Goal: Task Accomplishment & Management: Use online tool/utility

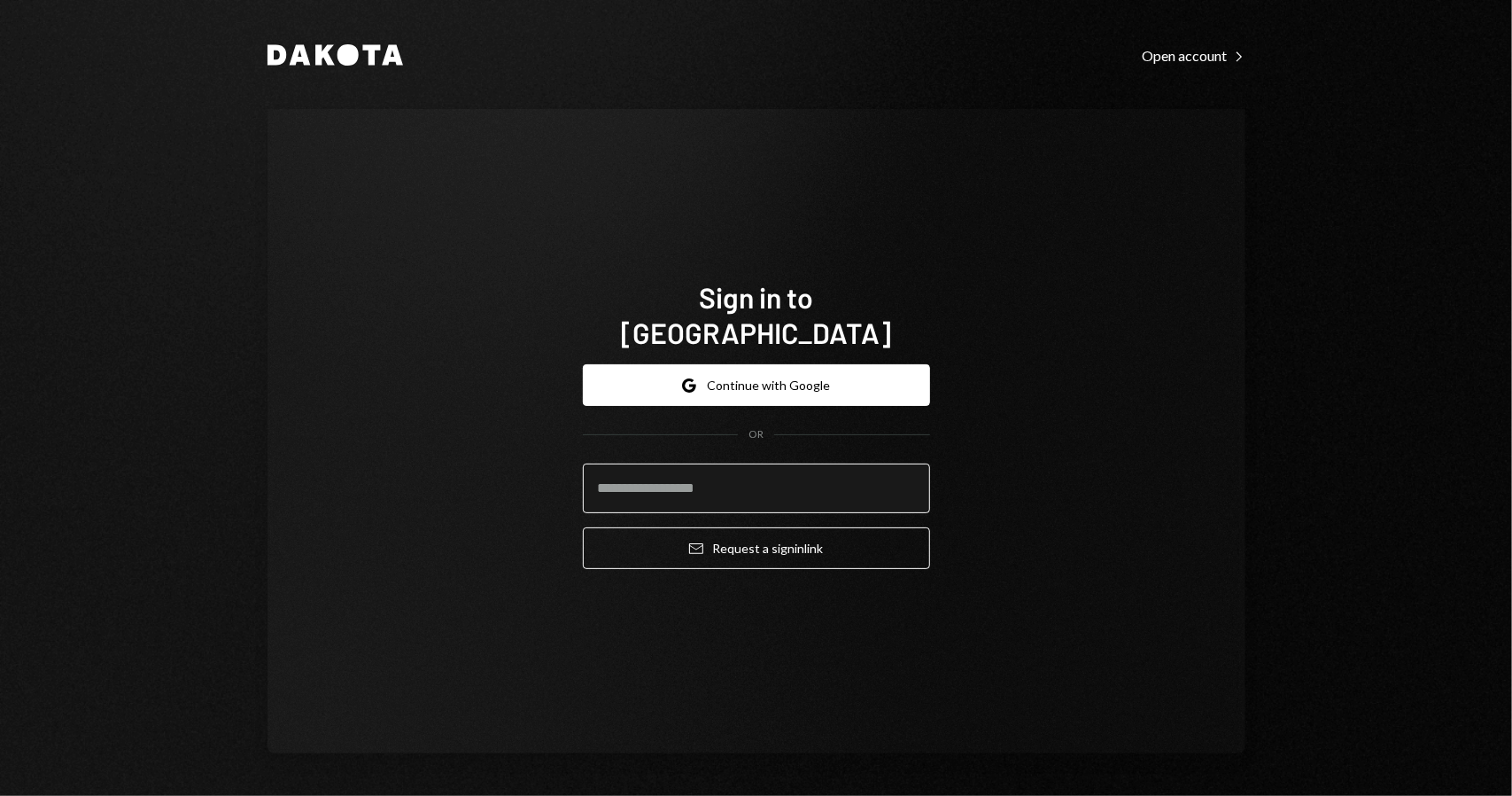
click at [730, 474] on input "email" at bounding box center [757, 488] width 347 height 50
type input "**********"
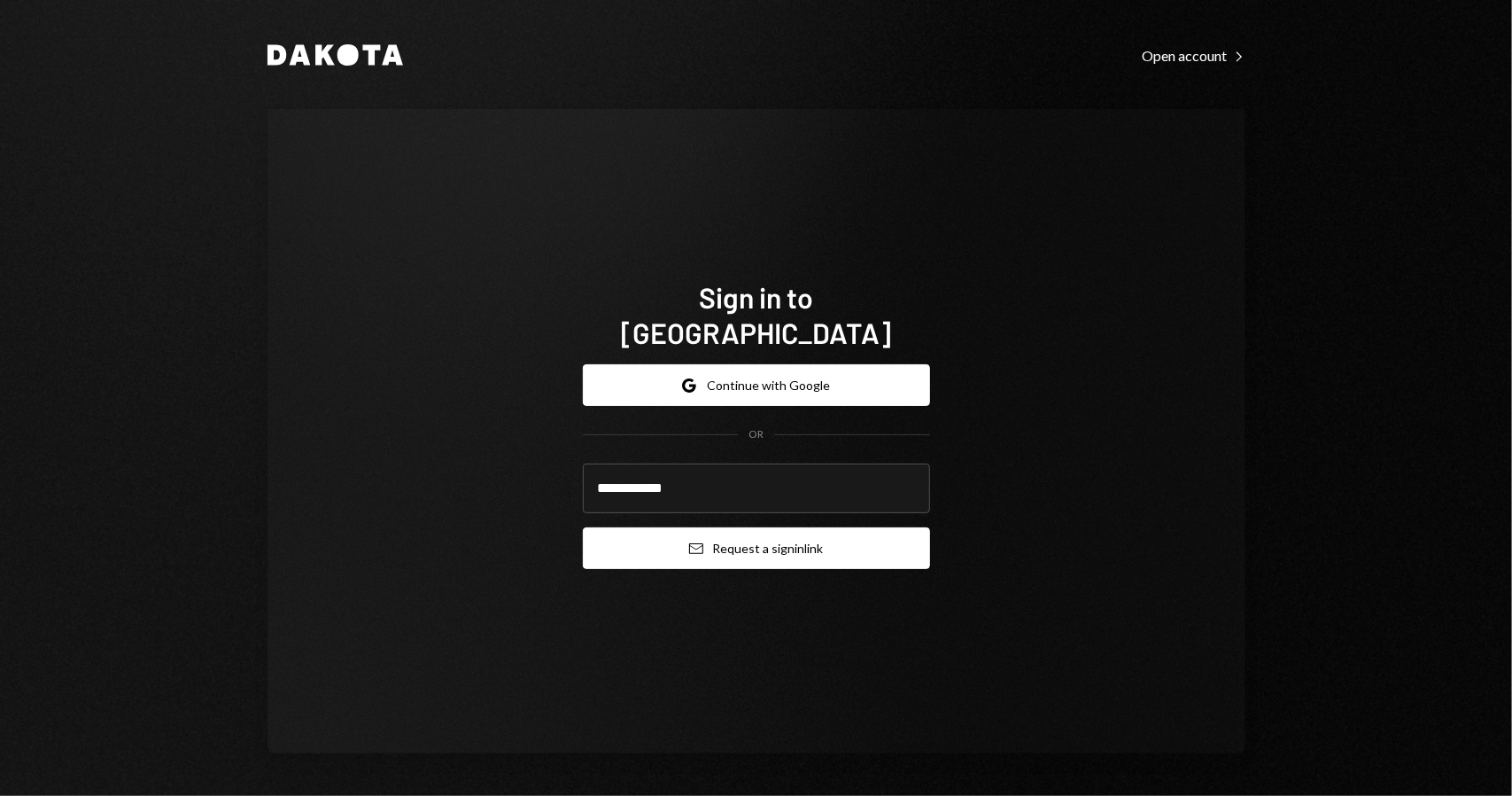
click at [745, 533] on button "Email Request a sign in link" at bounding box center [757, 548] width 347 height 42
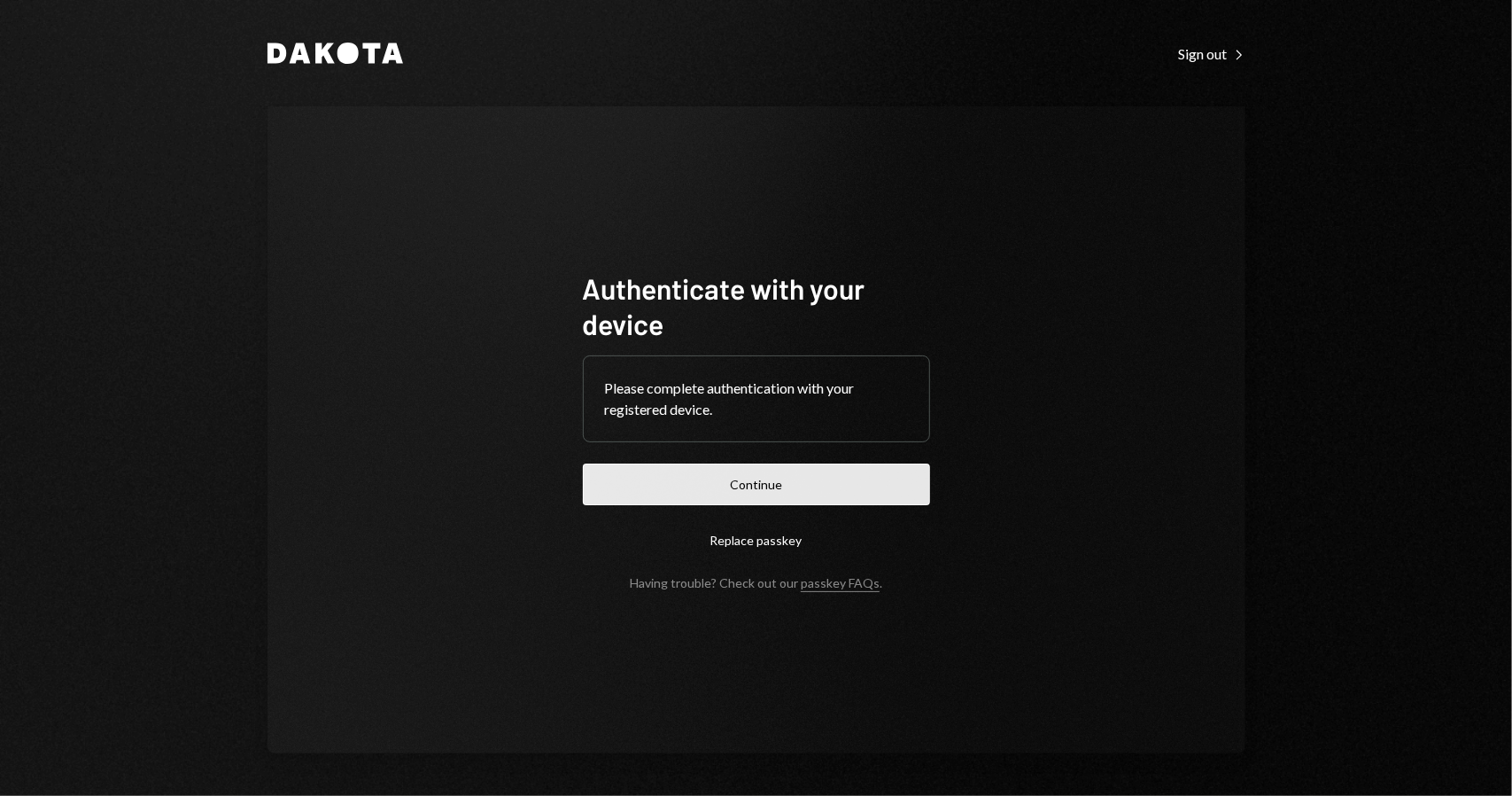
click at [721, 475] on button "Continue" at bounding box center [757, 484] width 347 height 42
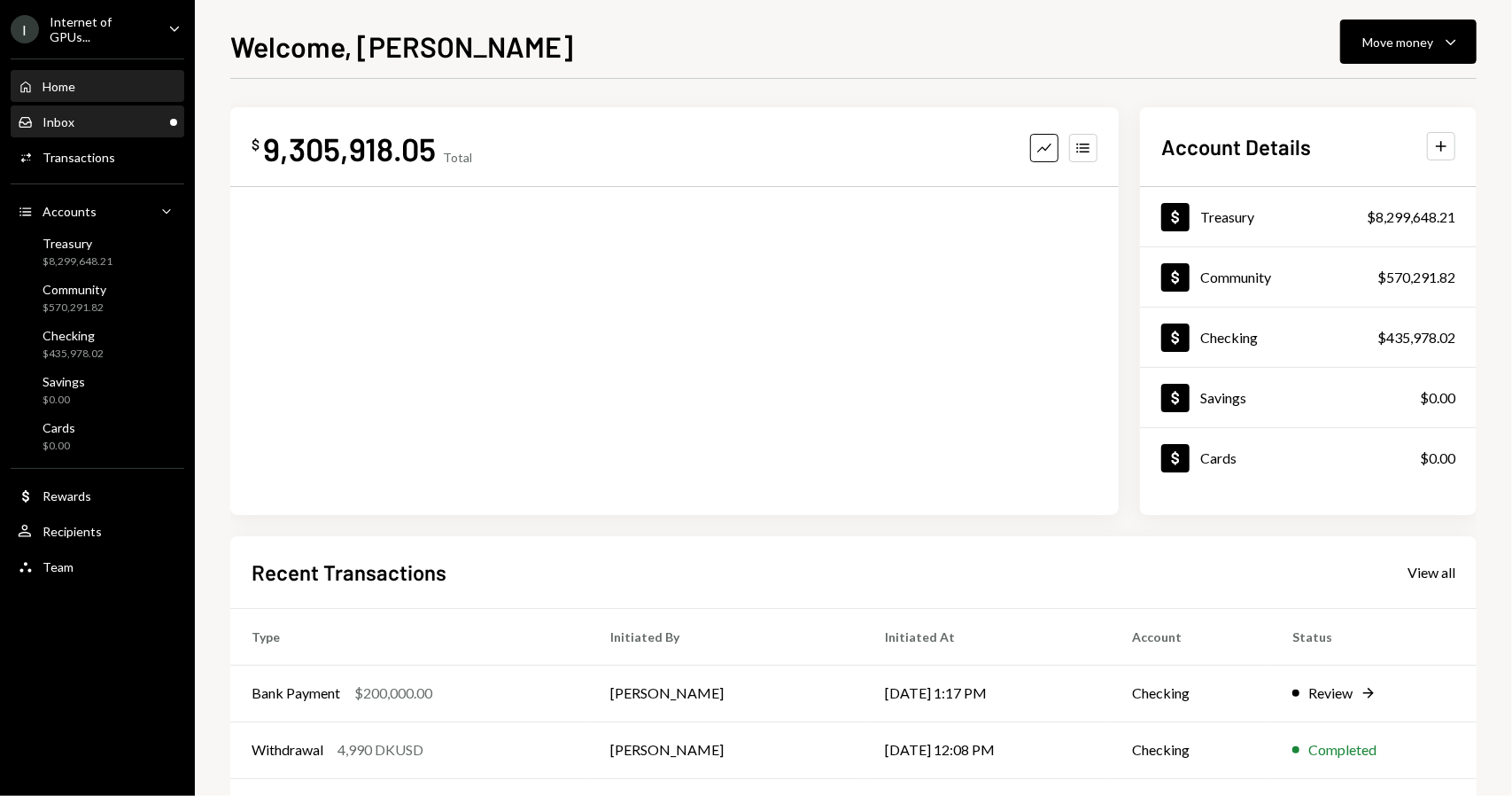
click at [119, 117] on div "Inbox Inbox" at bounding box center [97, 122] width 160 height 16
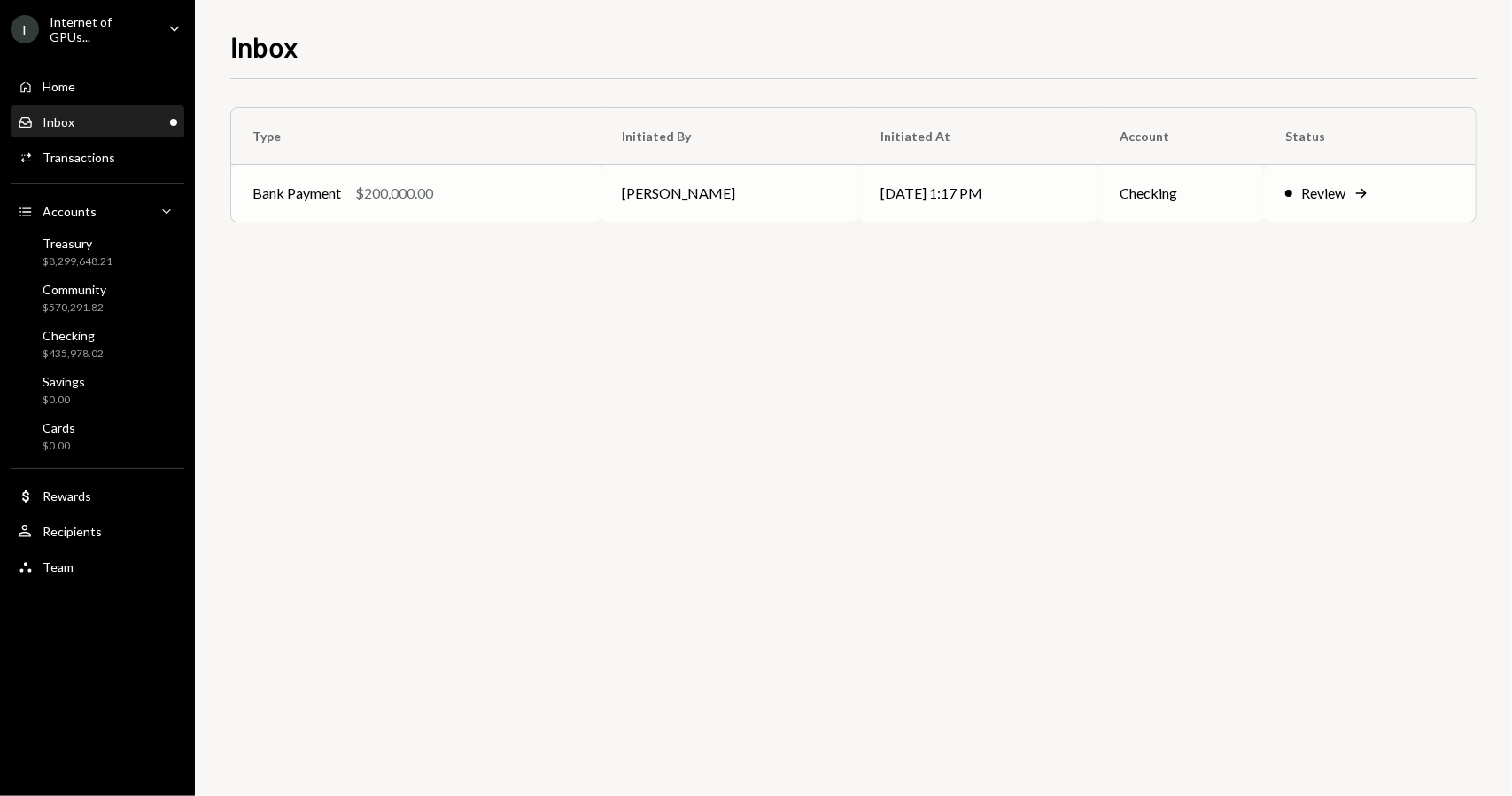
click at [416, 191] on div "$200,000.00" at bounding box center [394, 193] width 78 height 21
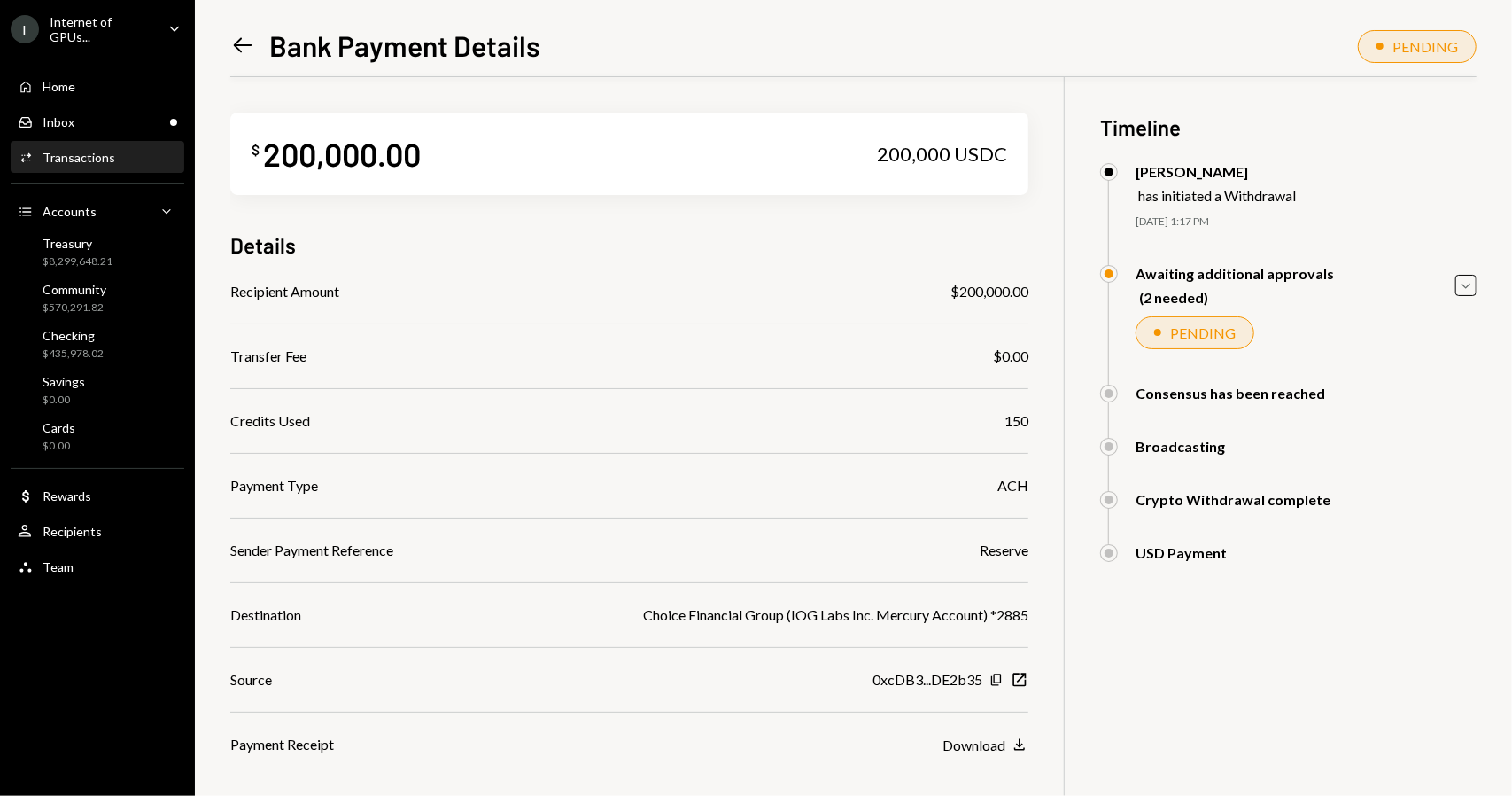
scroll to position [113, 0]
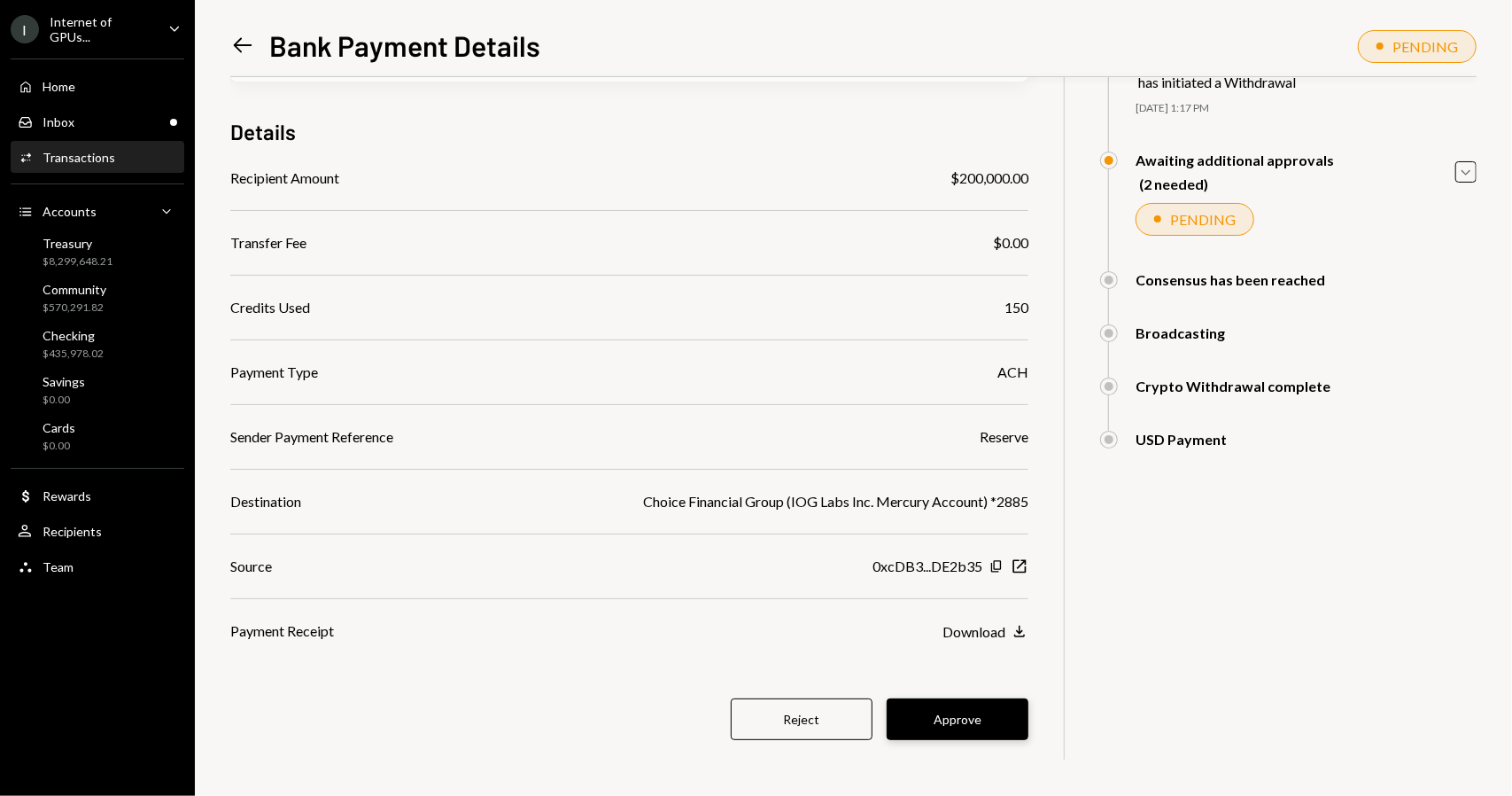
click at [996, 714] on button "Approve" at bounding box center [957, 720] width 142 height 42
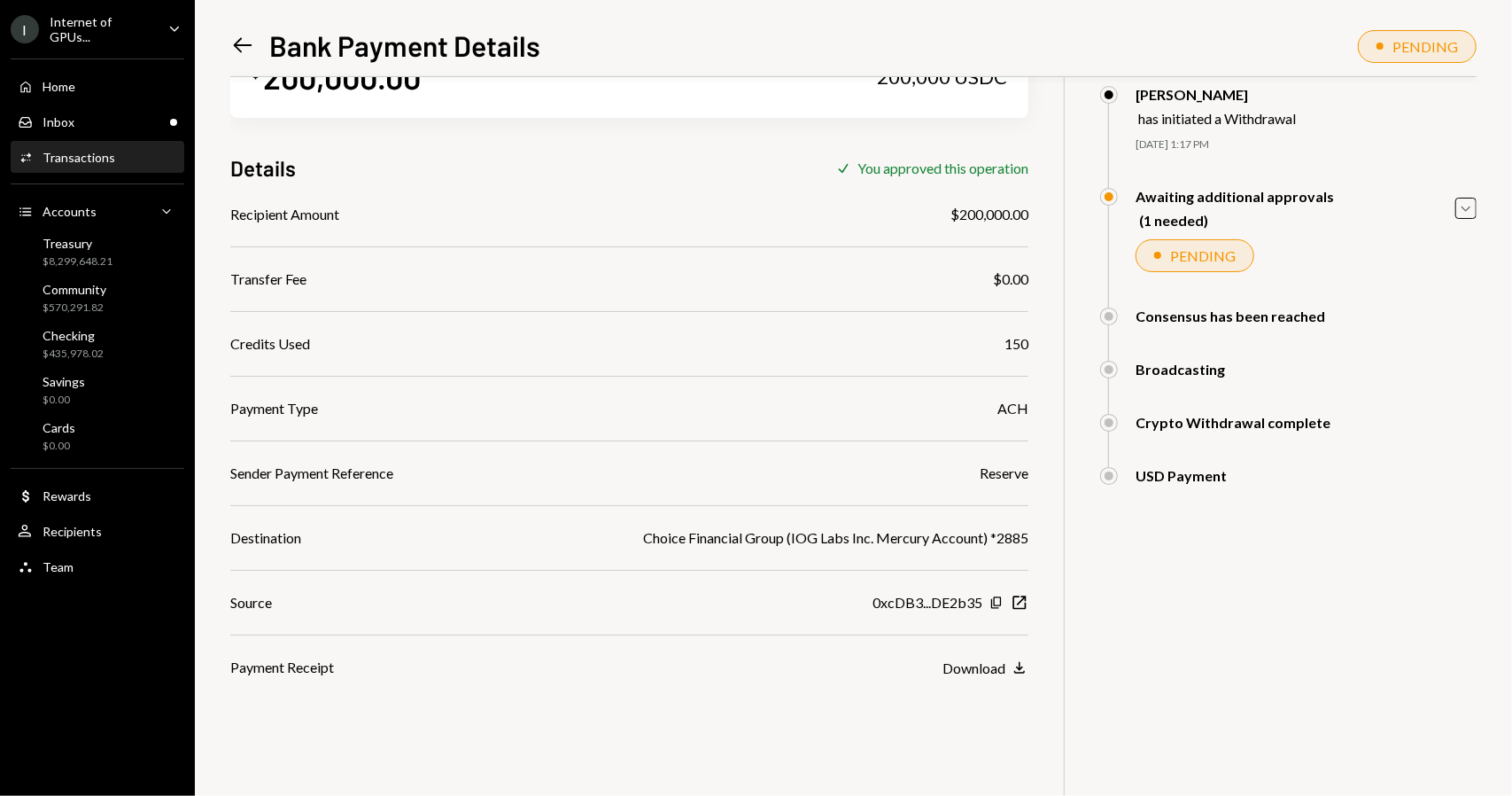
scroll to position [77, 0]
click at [78, 123] on div "Inbox Inbox" at bounding box center [97, 122] width 160 height 16
